Goal: Information Seeking & Learning: Learn about a topic

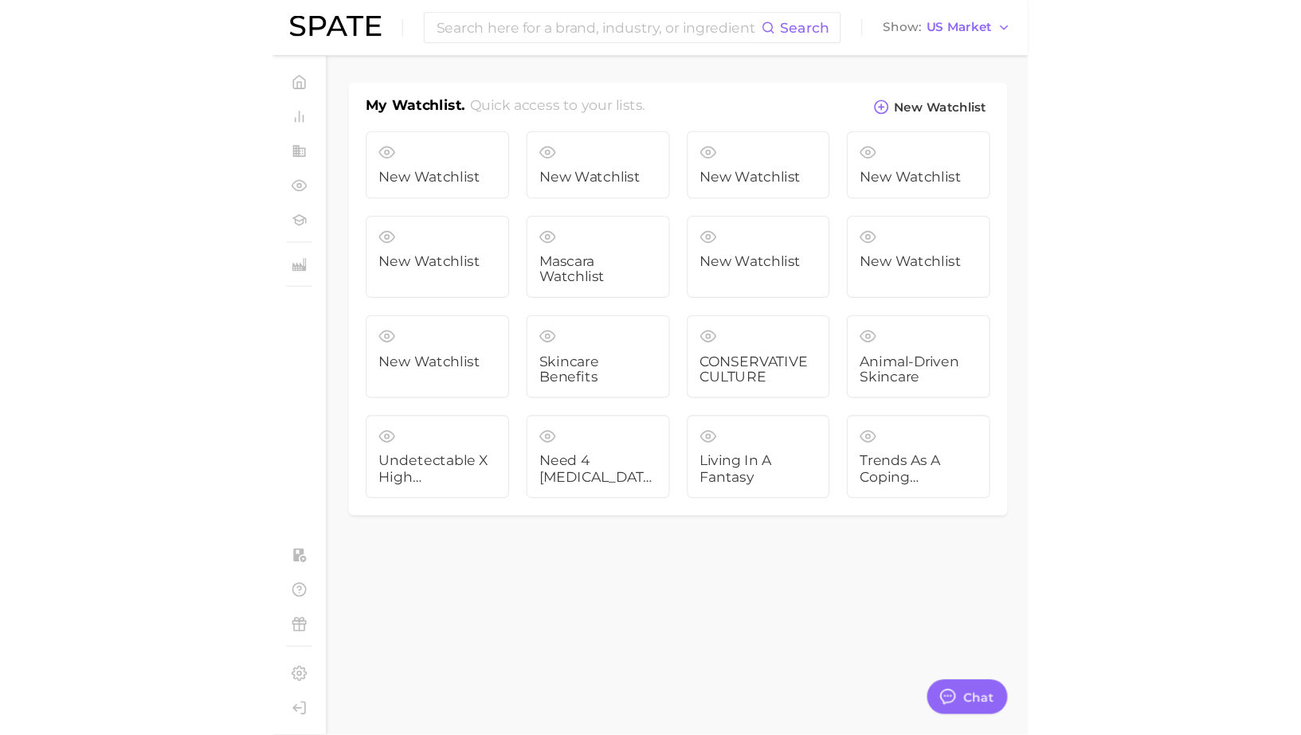
scroll to position [1543, 0]
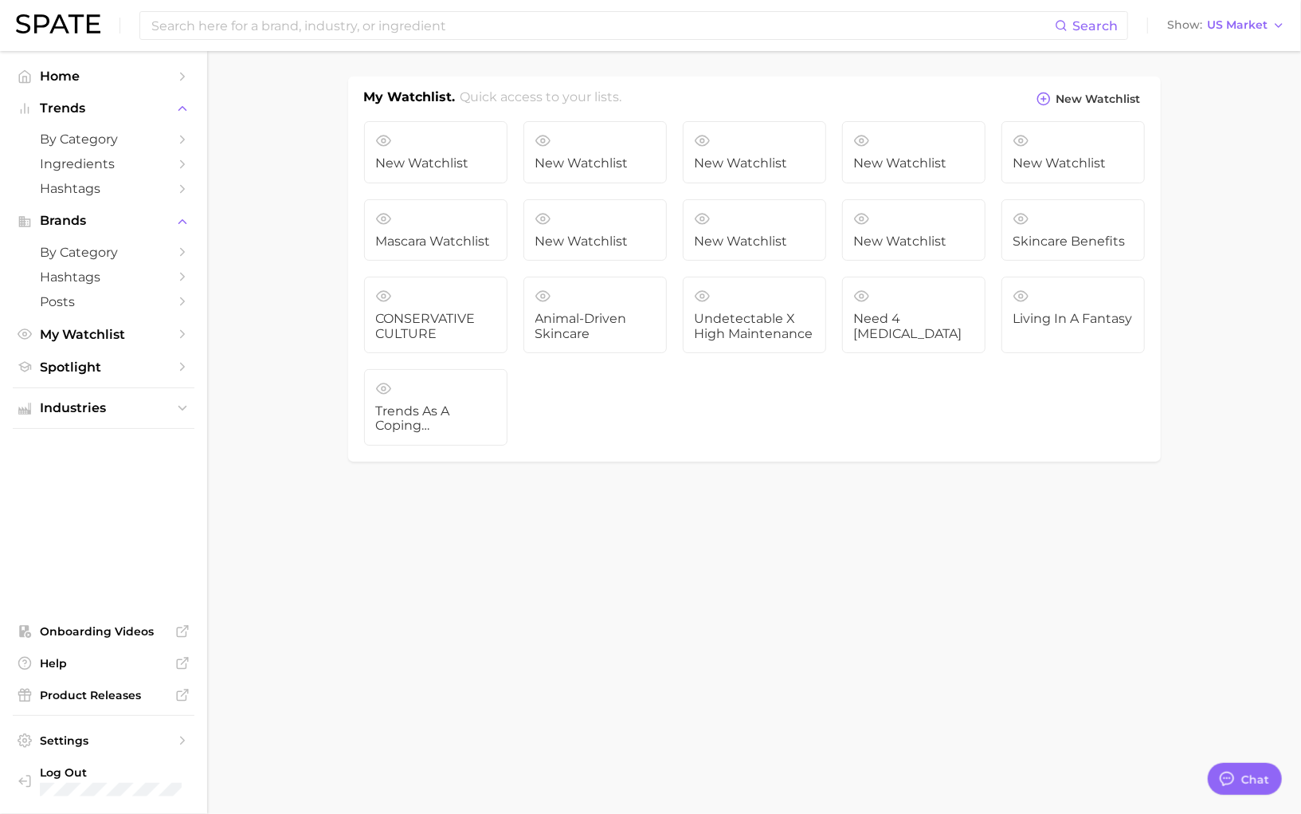
type textarea "x"
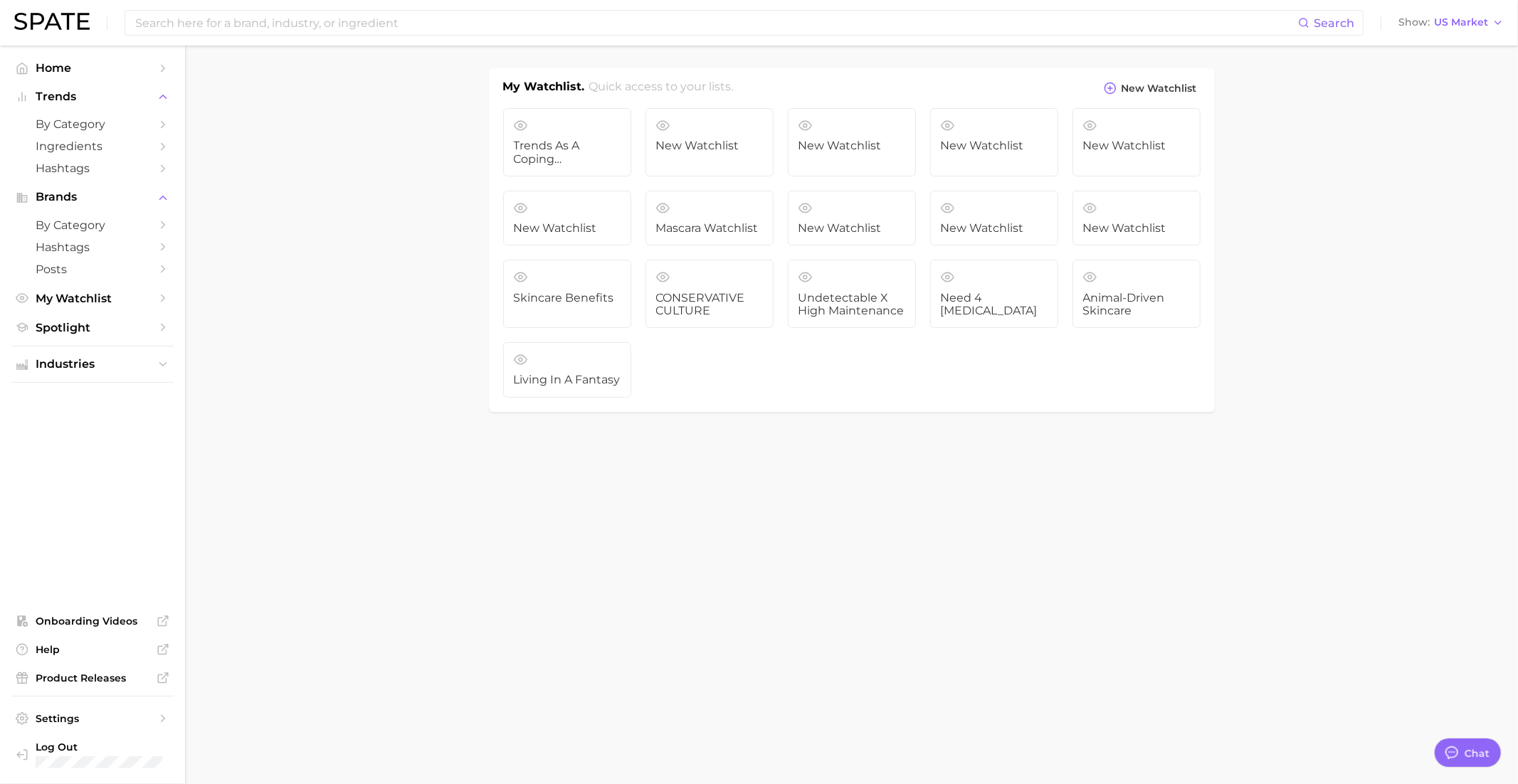
scroll to position [1378, 0]
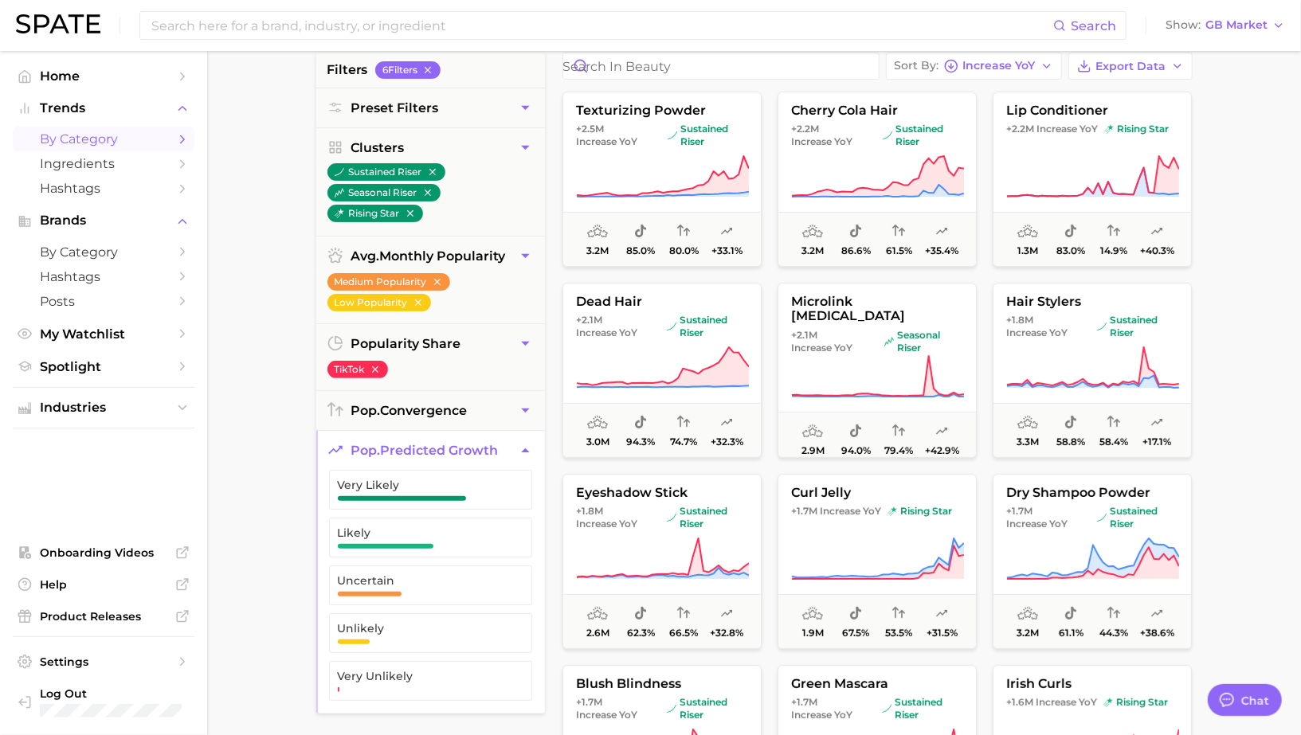
scroll to position [155, 0]
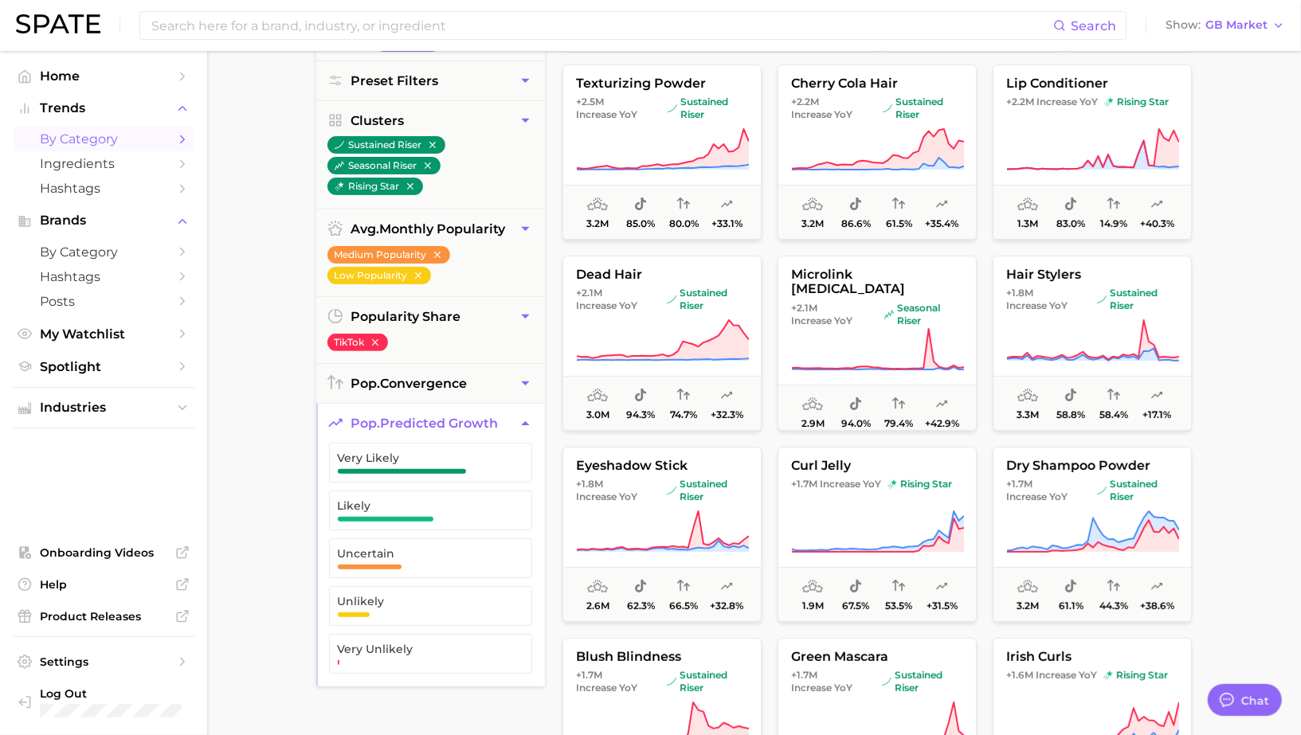
click at [522, 424] on icon "button" at bounding box center [525, 423] width 17 height 17
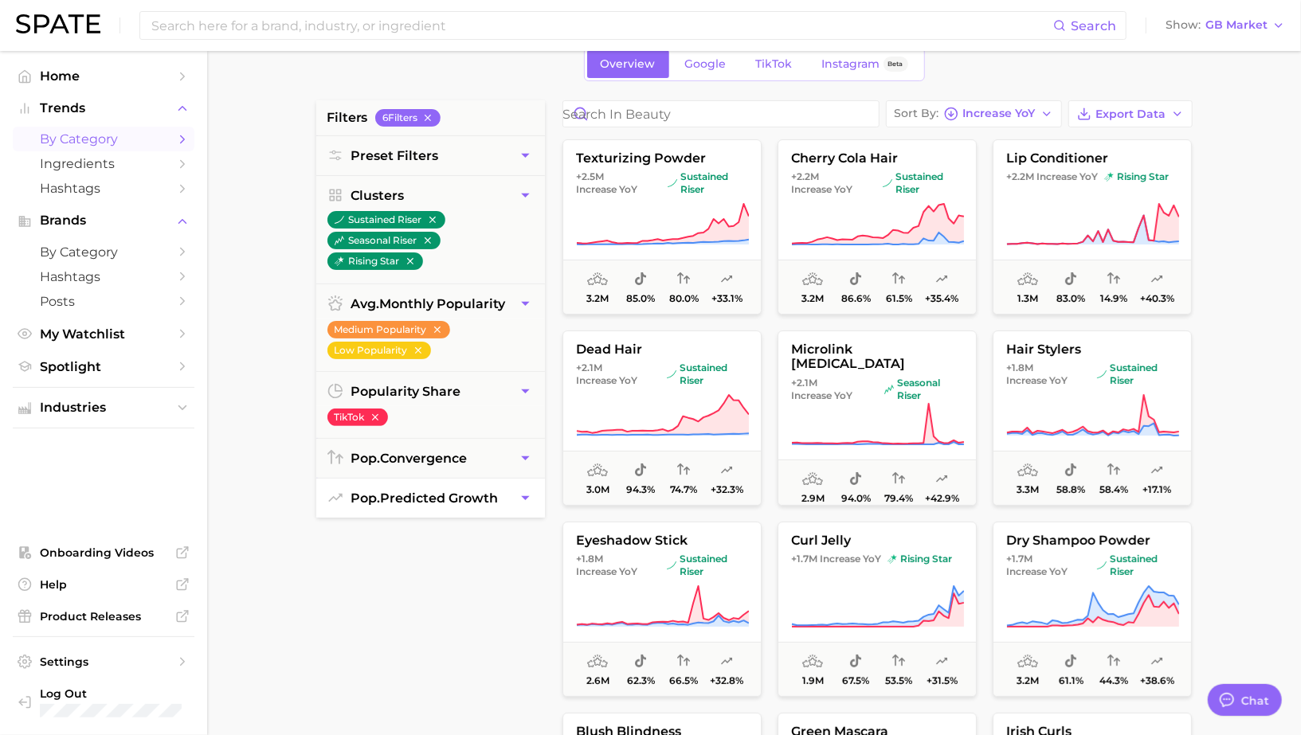
scroll to position [0, 0]
